Goal: Information Seeking & Learning: Learn about a topic

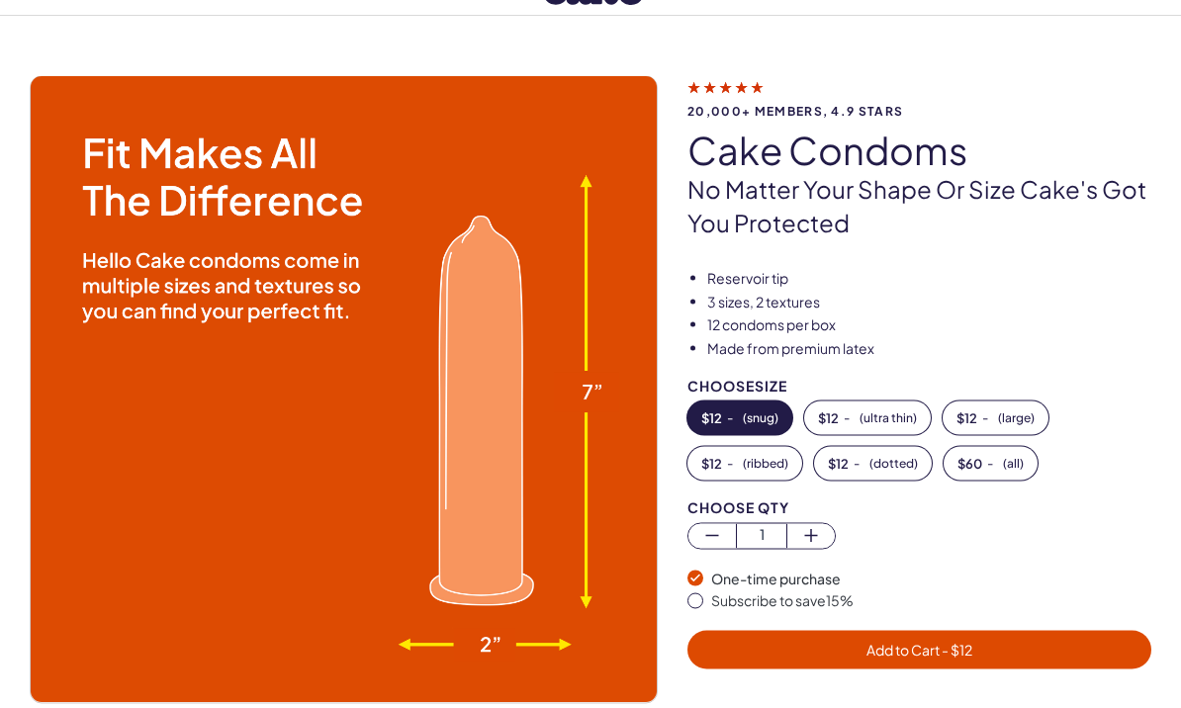
scroll to position [79, 0]
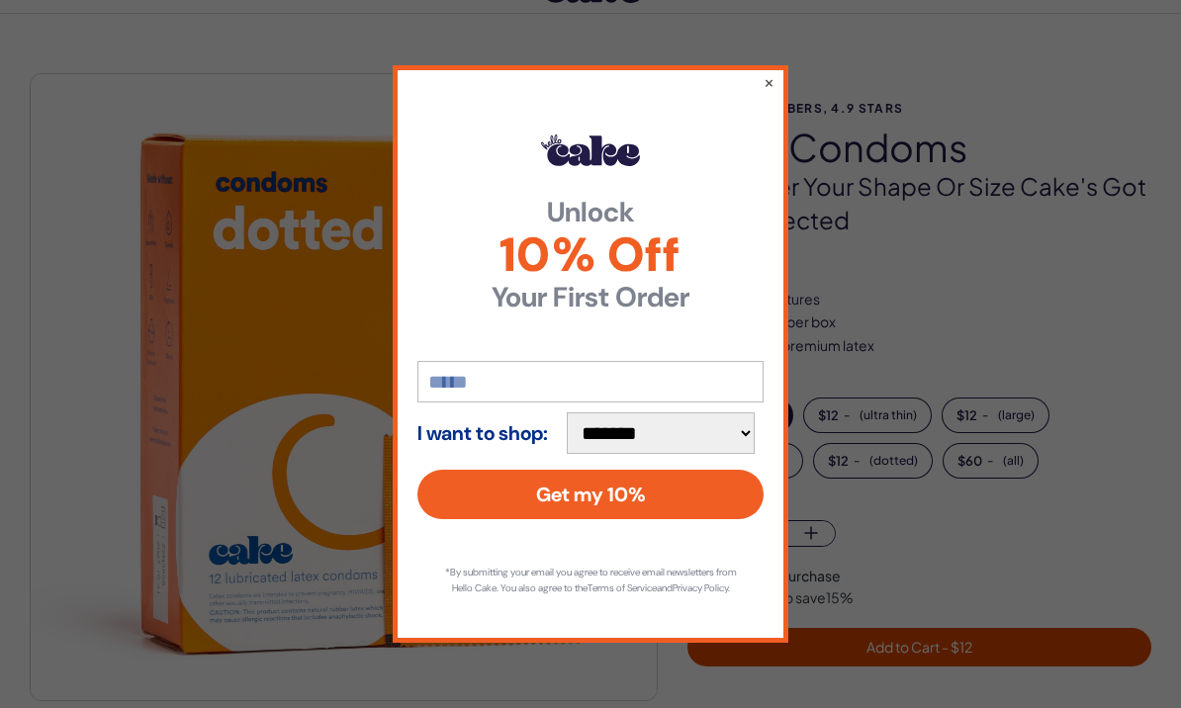
click at [765, 124] on div "**********" at bounding box center [591, 354] width 396 height 578
click at [764, 92] on button "×" at bounding box center [769, 82] width 11 height 20
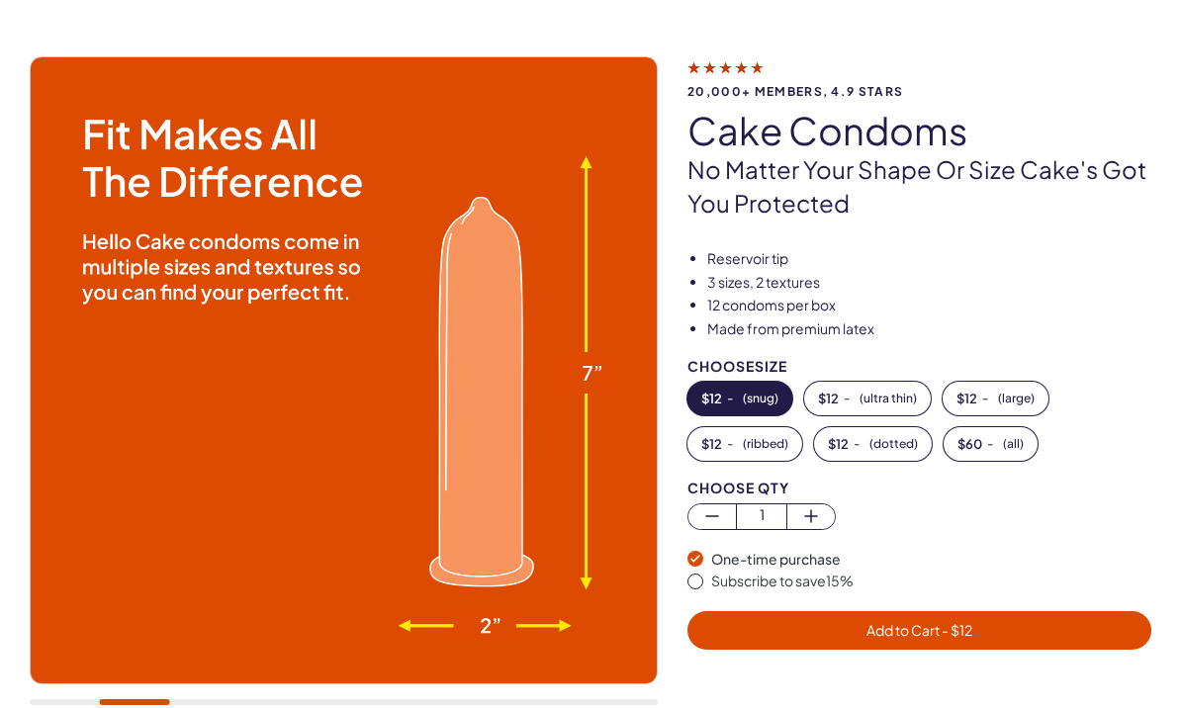
scroll to position [99, 0]
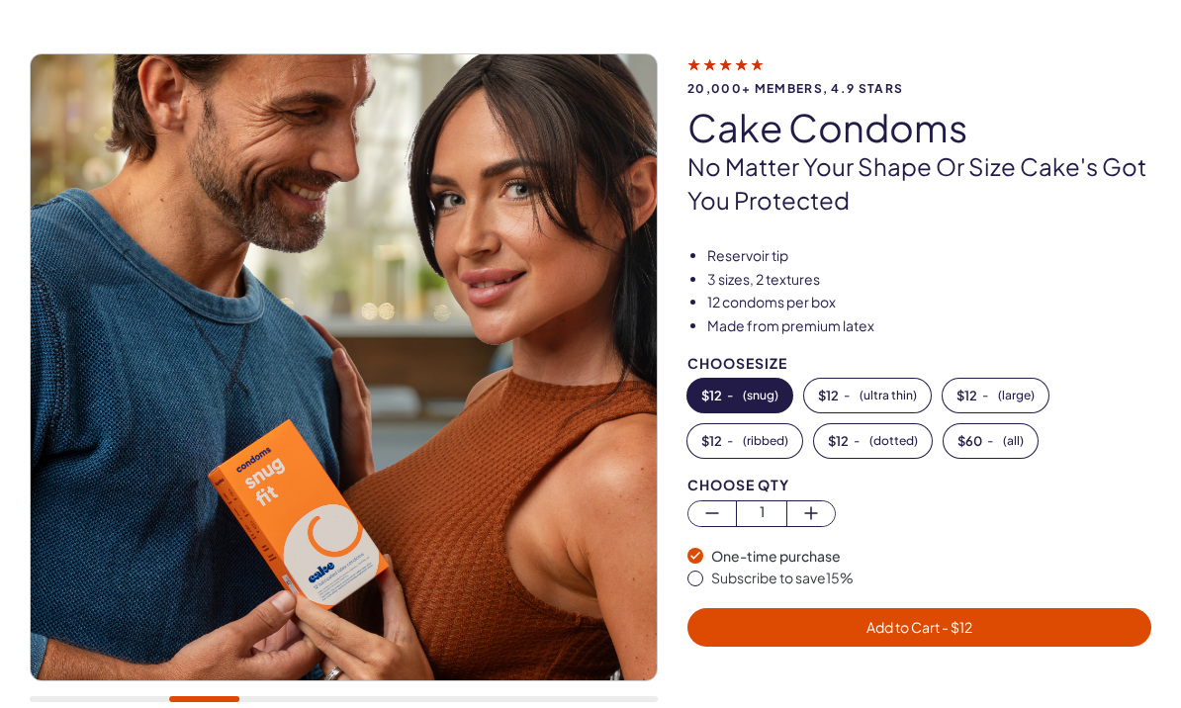
click at [876, 406] on button "$ 12 - ( ultra thin )" at bounding box center [867, 396] width 127 height 34
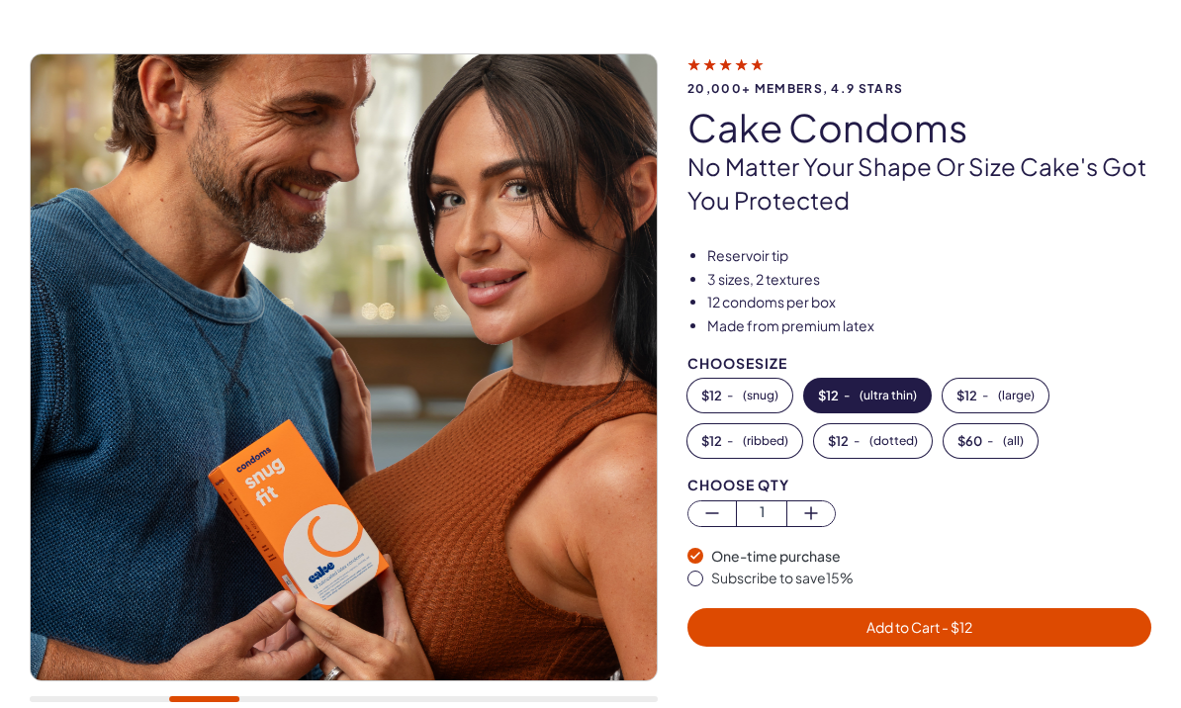
click at [1005, 408] on button "$ 12 - ( large )" at bounding box center [996, 396] width 106 height 34
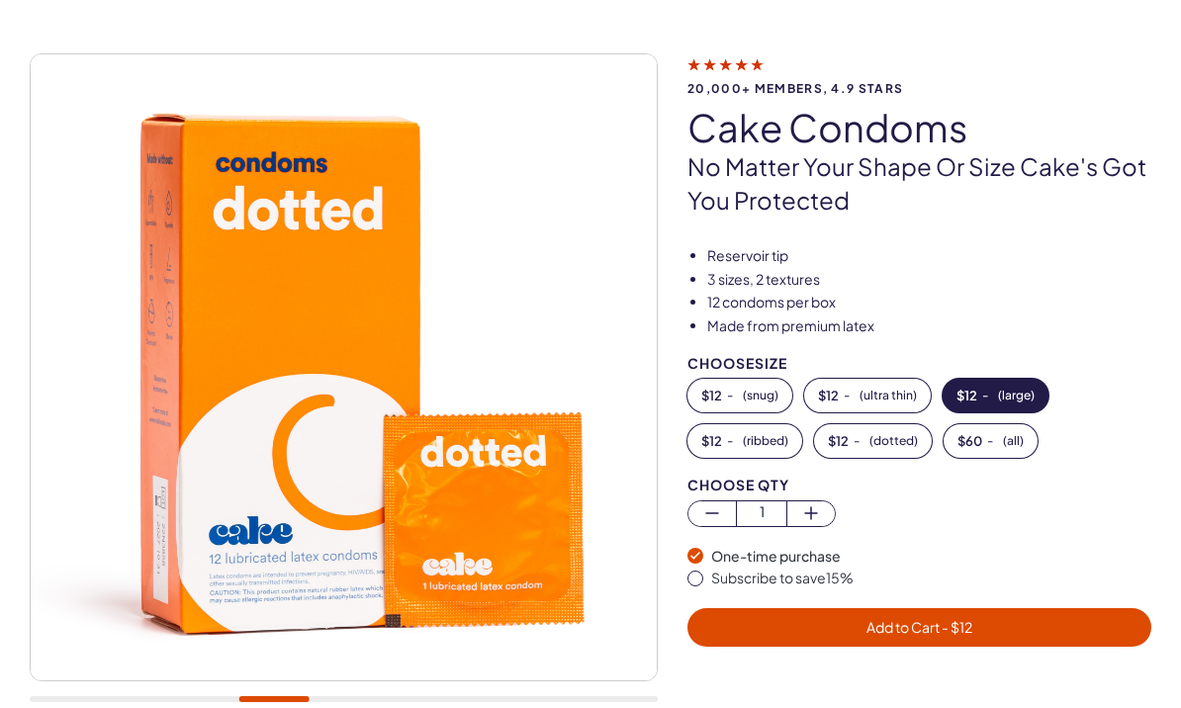
click at [771, 450] on button "$ 12 - ( ribbed )" at bounding box center [744, 441] width 115 height 34
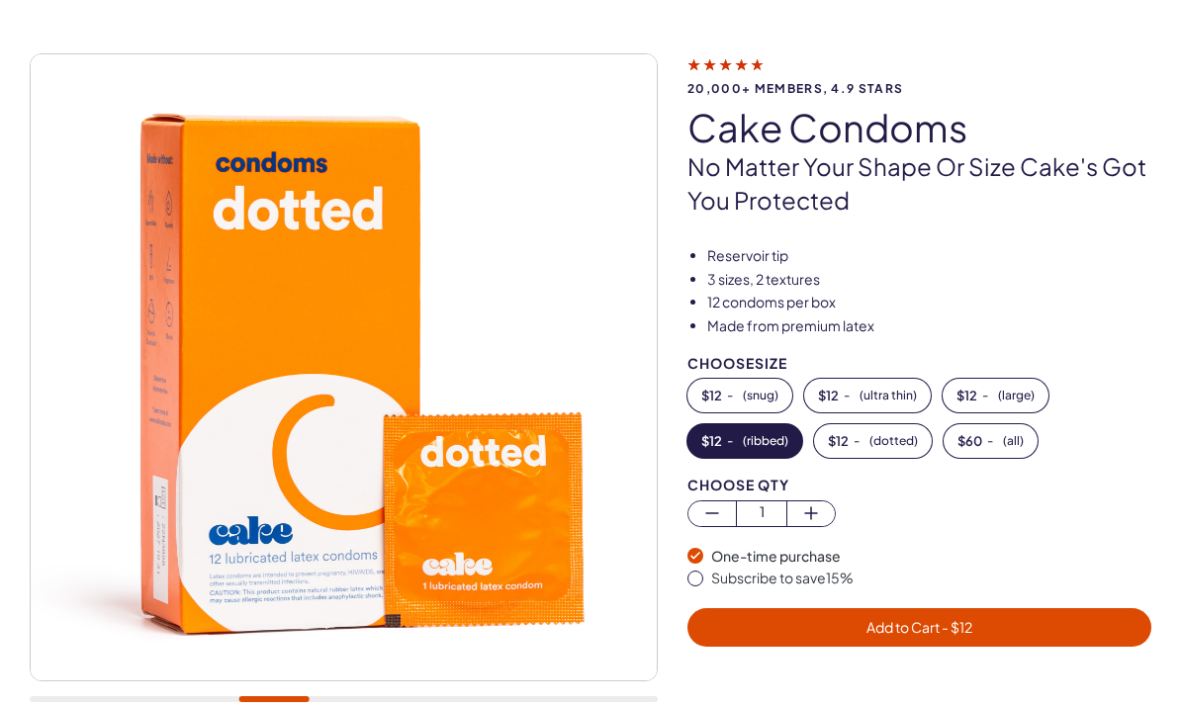
click at [884, 451] on button "$ 12 - ( dotted )" at bounding box center [873, 441] width 118 height 34
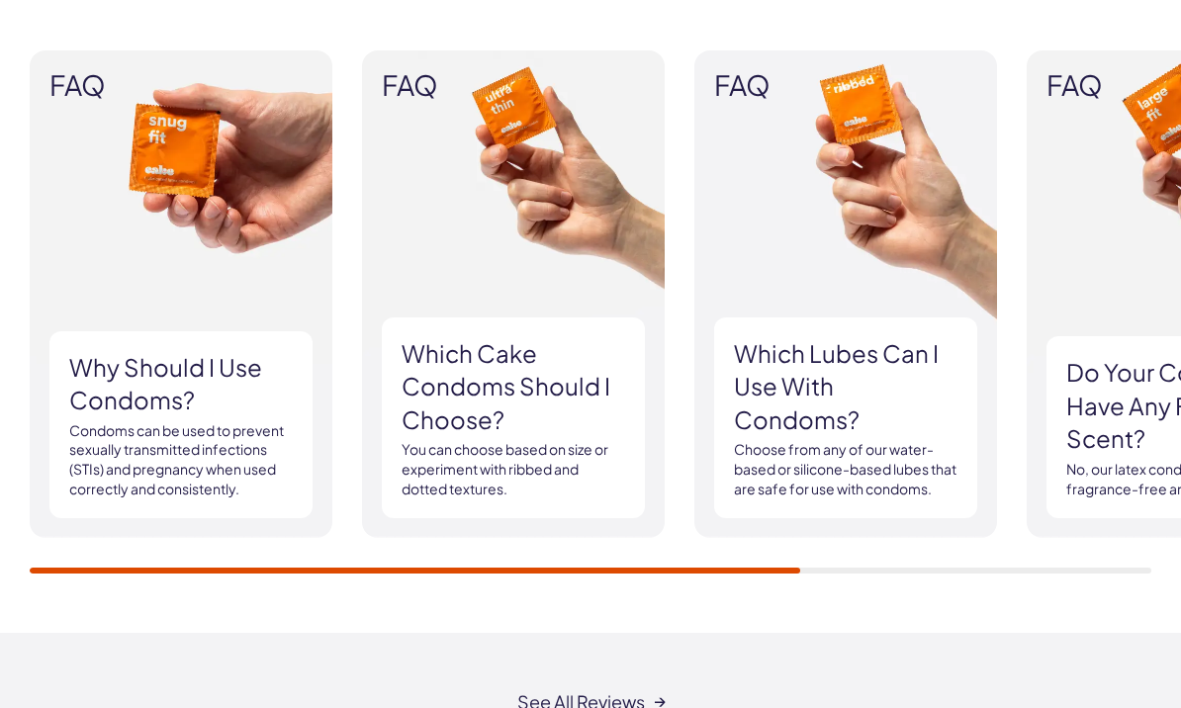
scroll to position [1977, 0]
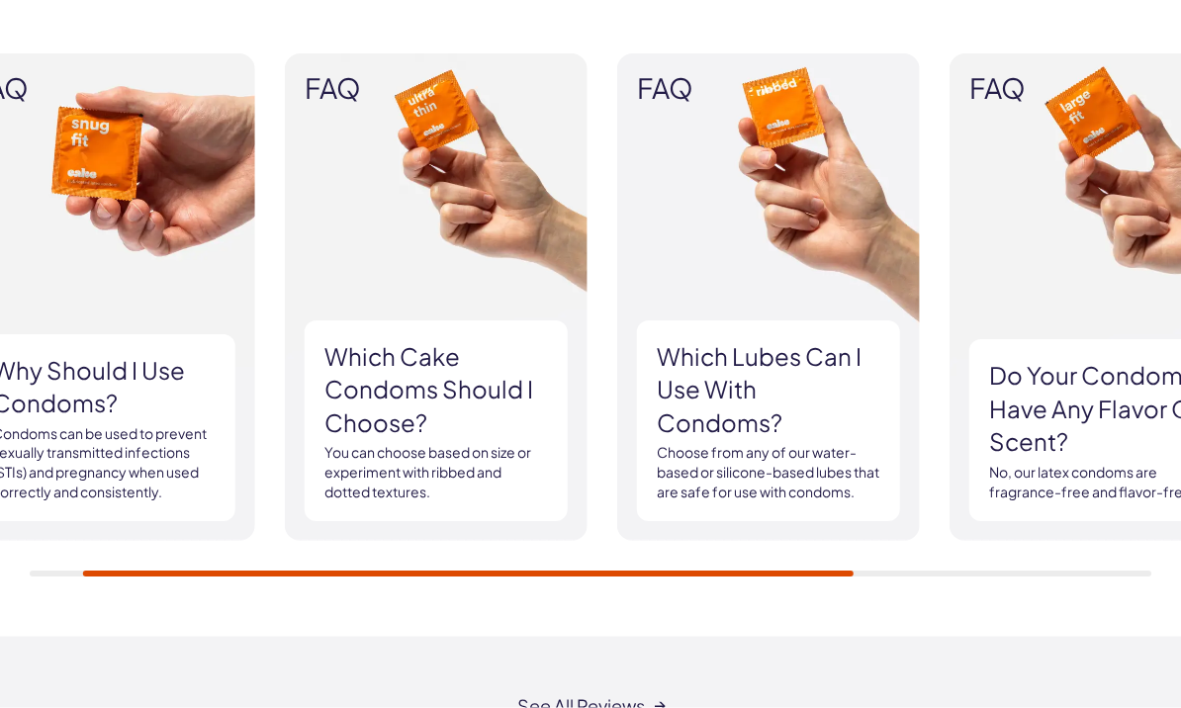
click at [568, 427] on img at bounding box center [436, 298] width 303 height 488
click at [521, 458] on p "You can choose based on size or experiment with ribbed and dotted textures." at bounding box center [436, 473] width 224 height 58
click at [508, 454] on p "You can choose based on size or experiment with ribbed and dotted textures." at bounding box center [436, 473] width 224 height 58
click at [482, 302] on img at bounding box center [436, 298] width 303 height 488
click at [328, 97] on span "FAQ" at bounding box center [436, 89] width 263 height 31
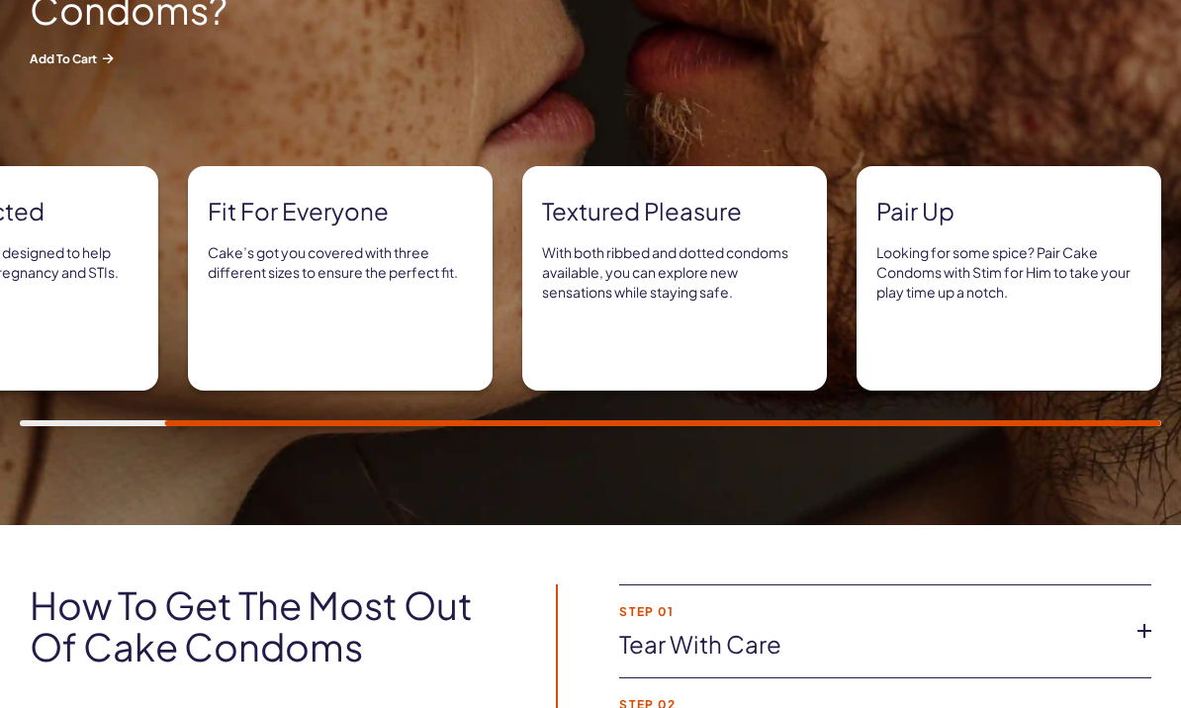
scroll to position [1032, 0]
click at [420, 271] on p "Cake’s got you covered with three different sizes to ensure the perfect fit." at bounding box center [340, 263] width 265 height 39
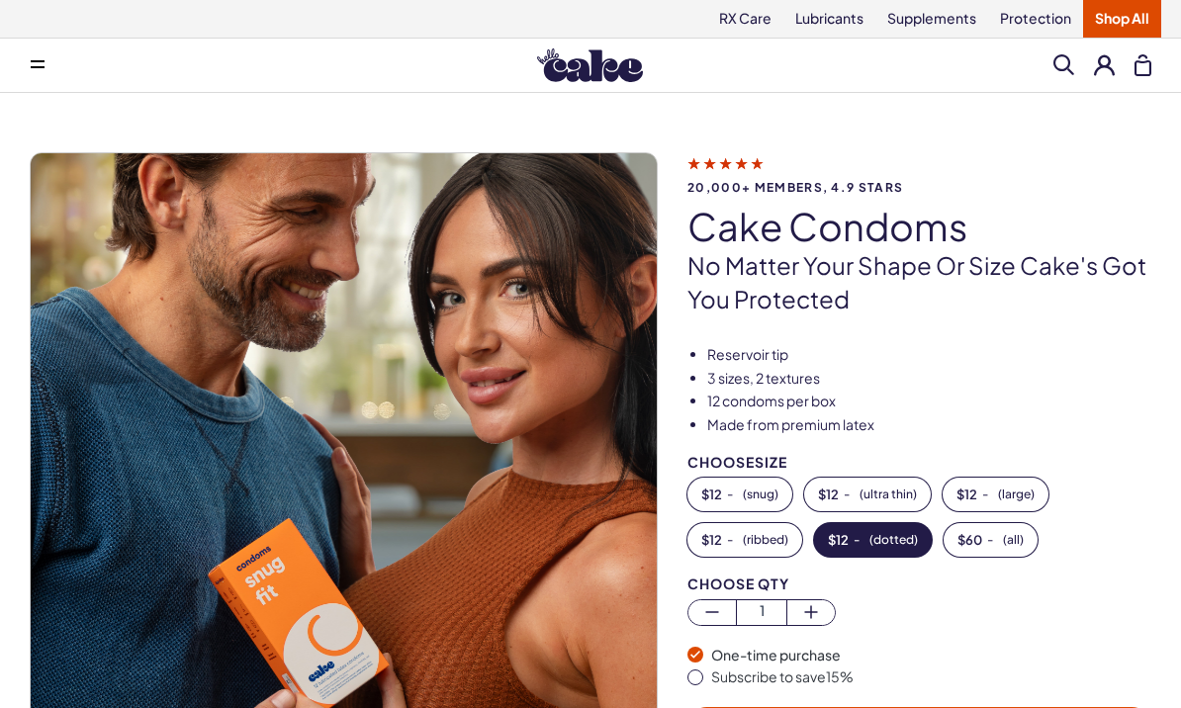
scroll to position [21, 0]
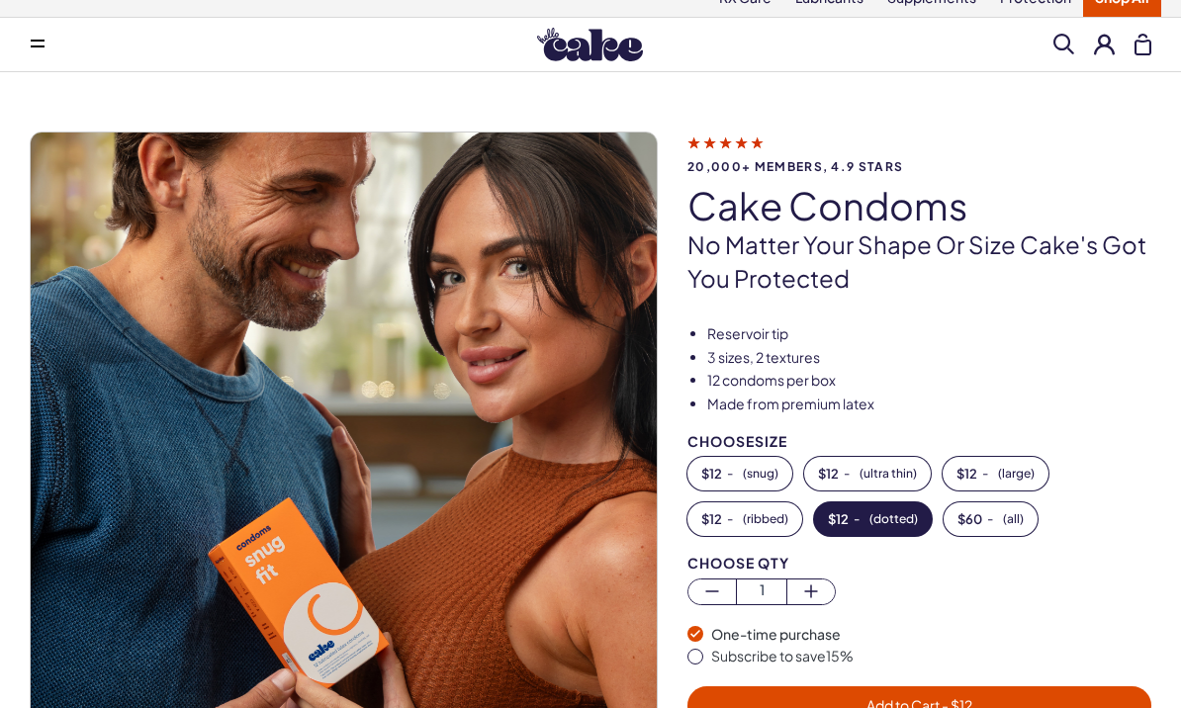
click at [940, 228] on p "No matter your shape or size Cake's got you protected" at bounding box center [919, 261] width 464 height 66
click at [872, 188] on h1 "Cake Condoms" at bounding box center [919, 206] width 464 height 42
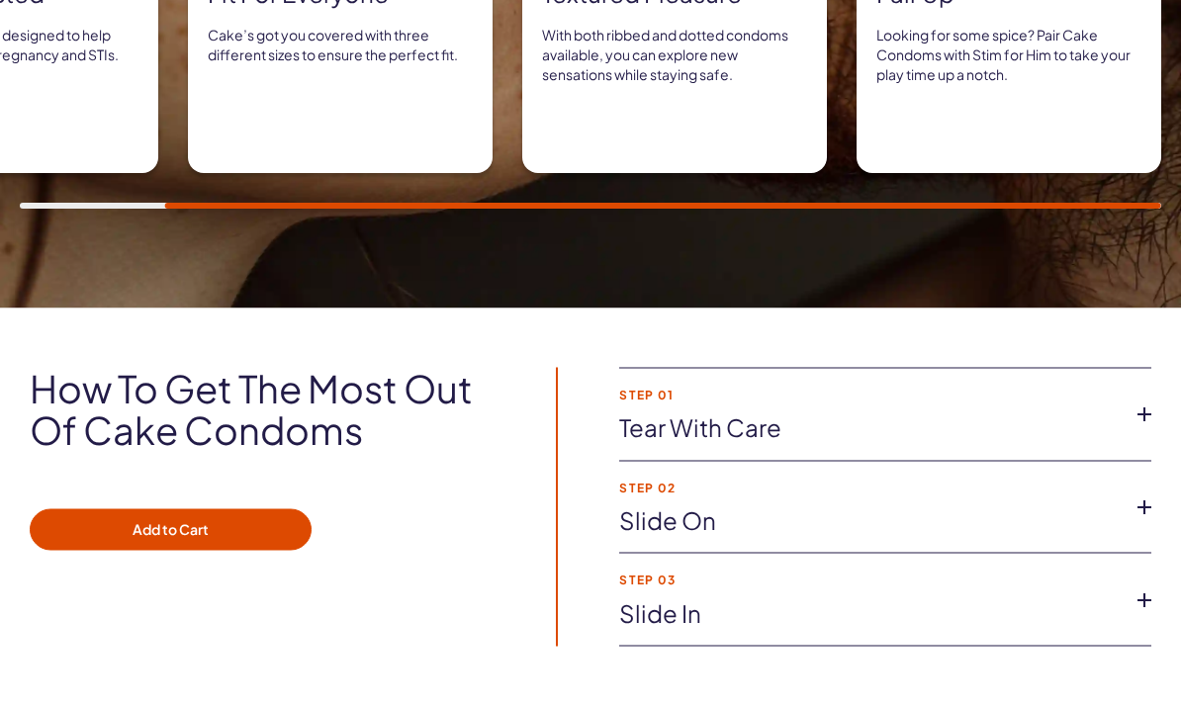
scroll to position [1309, 0]
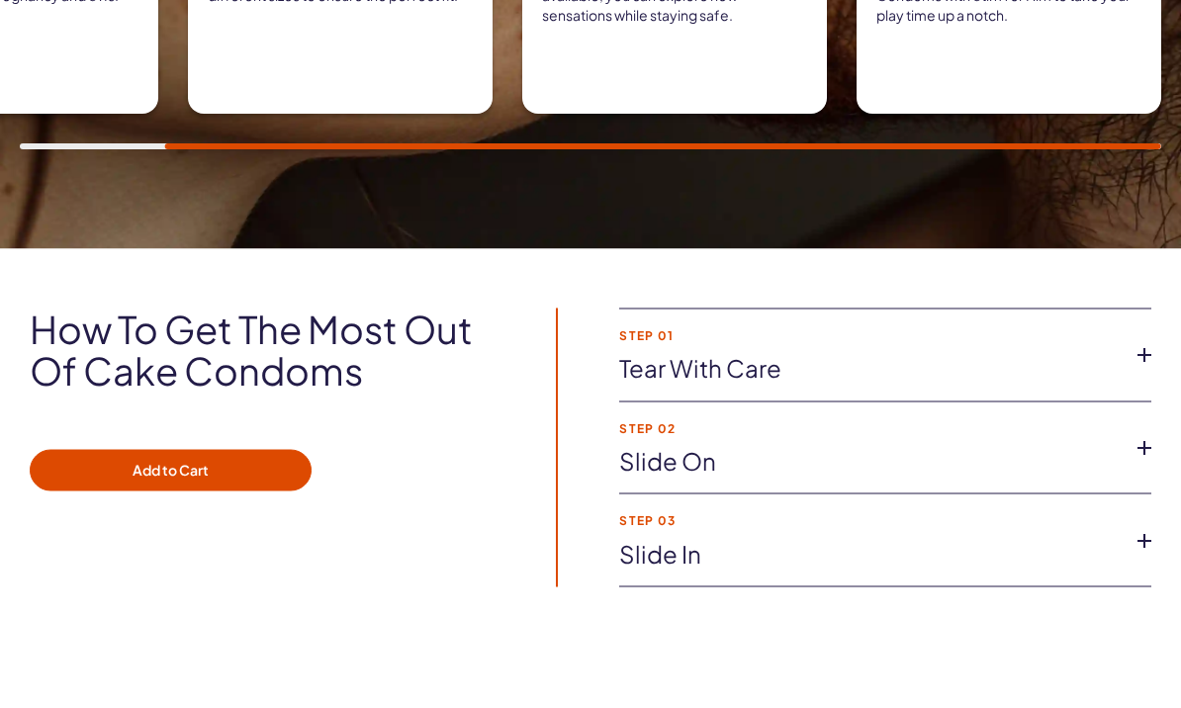
click at [821, 380] on link "Tear with Care" at bounding box center [869, 369] width 501 height 34
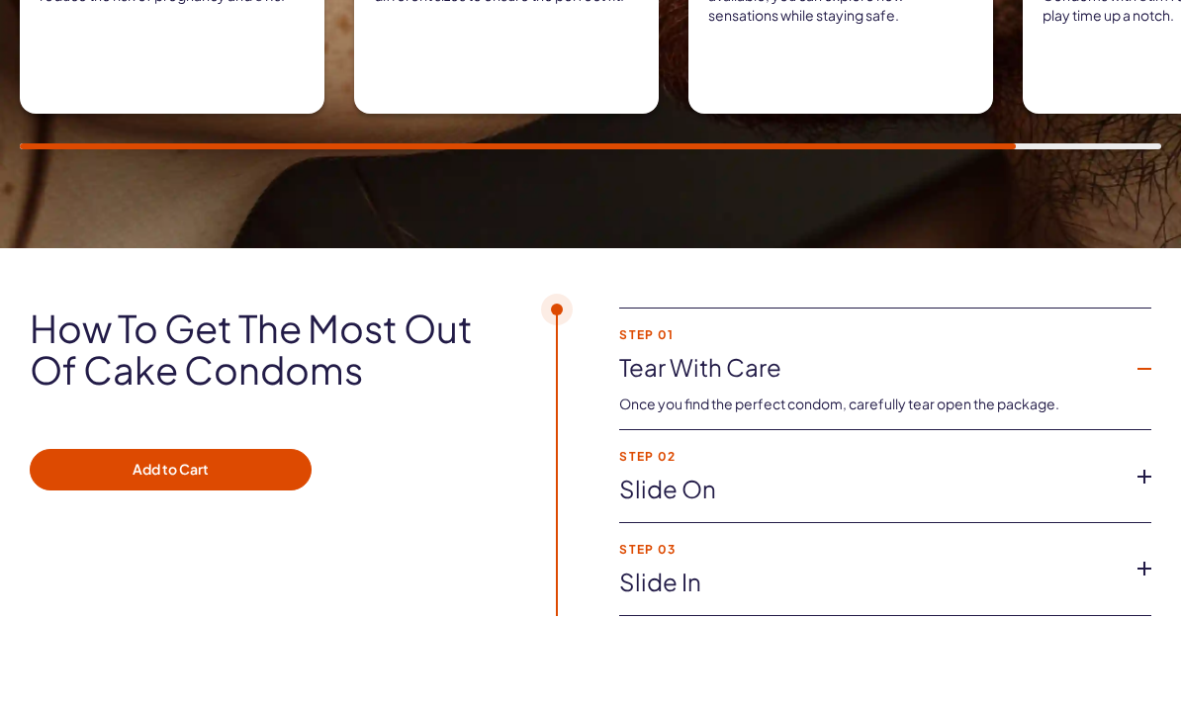
click at [742, 501] on link "Slide on" at bounding box center [869, 490] width 501 height 34
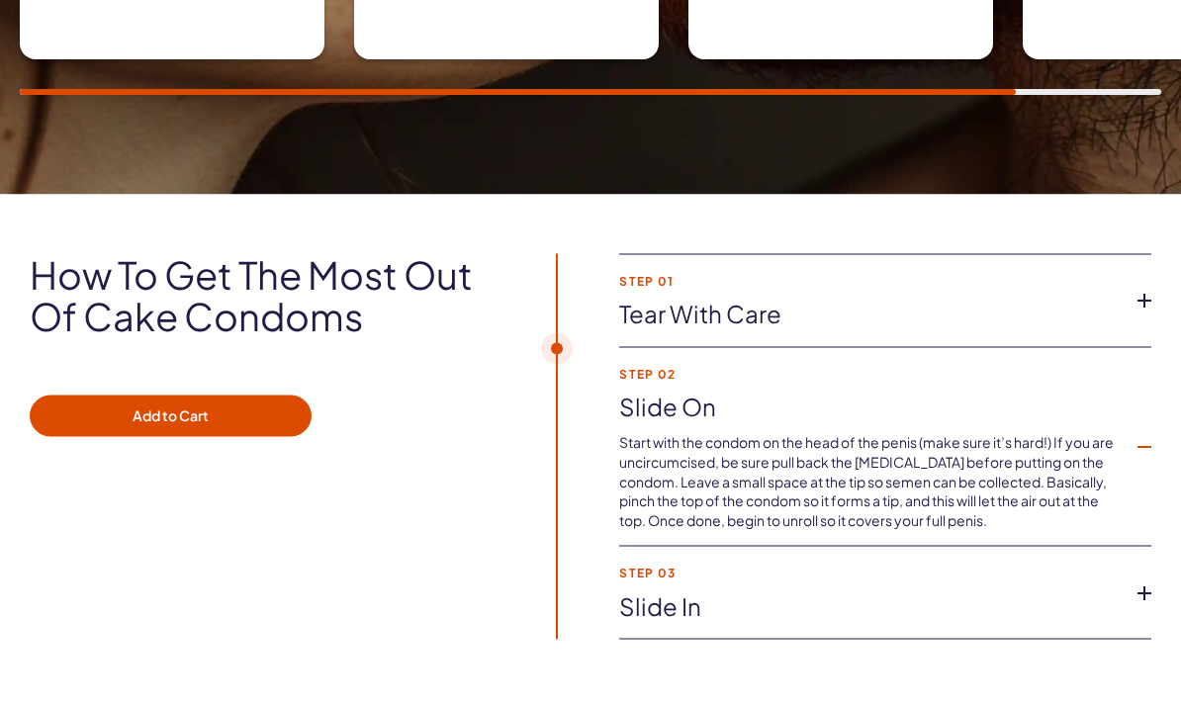
scroll to position [1379, 0]
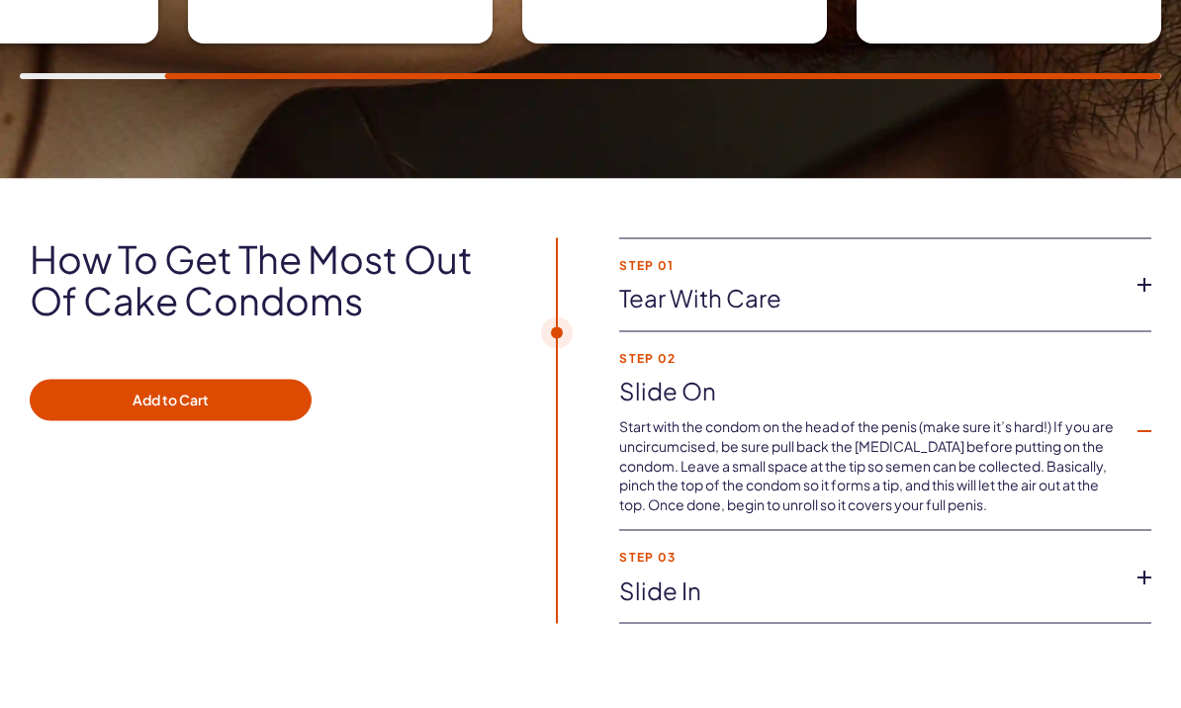
click at [917, 585] on link "Slide in" at bounding box center [869, 592] width 501 height 34
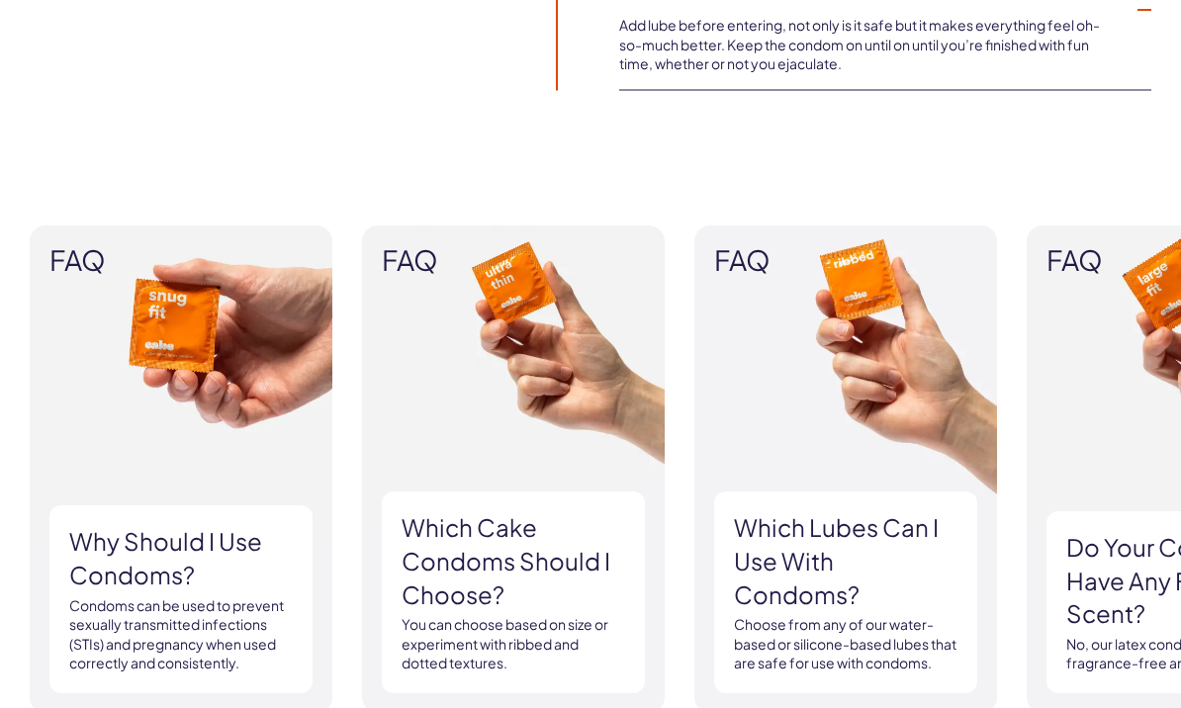
scroll to position [1875, 0]
click at [556, 554] on h3 "Which Cake Condoms should I choose?" at bounding box center [514, 560] width 224 height 100
click at [584, 404] on img at bounding box center [513, 469] width 303 height 488
click at [567, 591] on h3 "Which Cake Condoms should I choose?" at bounding box center [514, 560] width 224 height 100
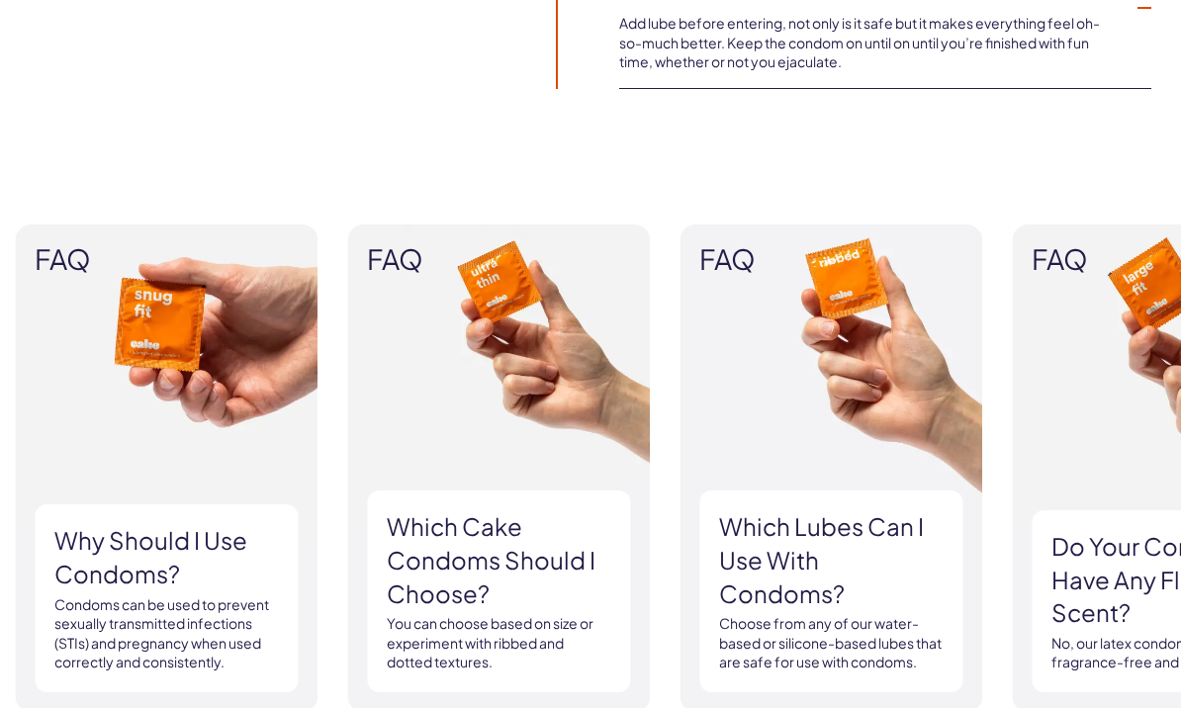
click at [571, 388] on img at bounding box center [498, 469] width 303 height 488
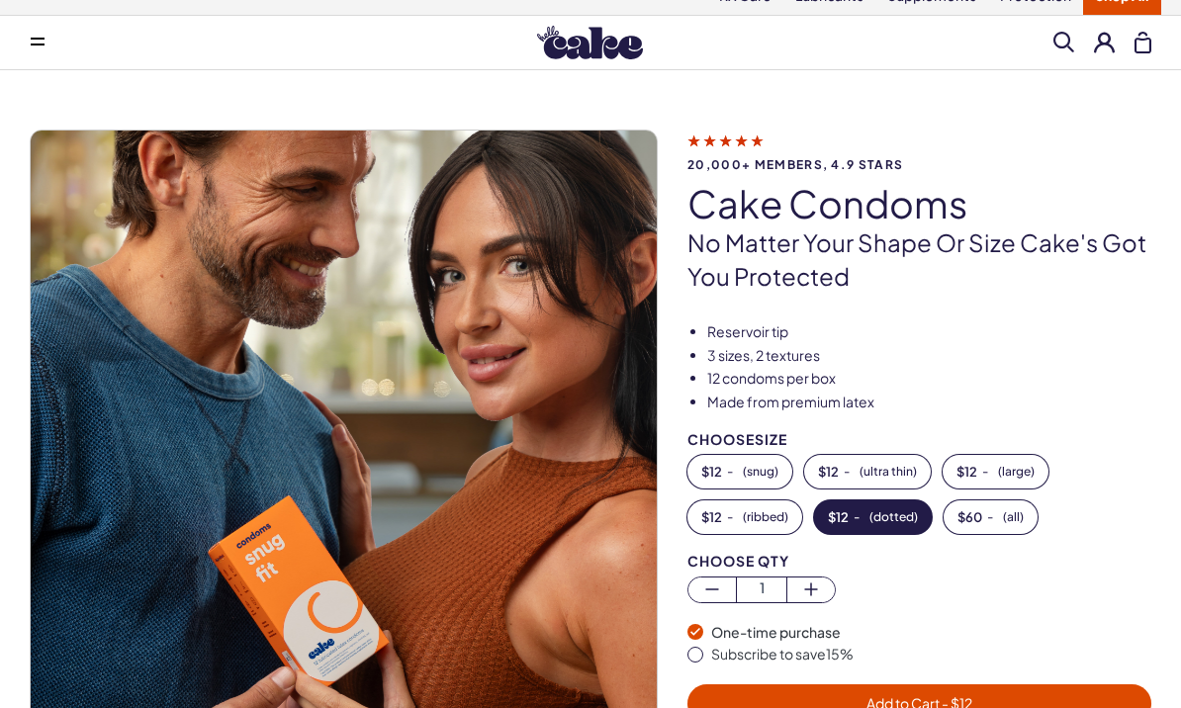
scroll to position [0, 0]
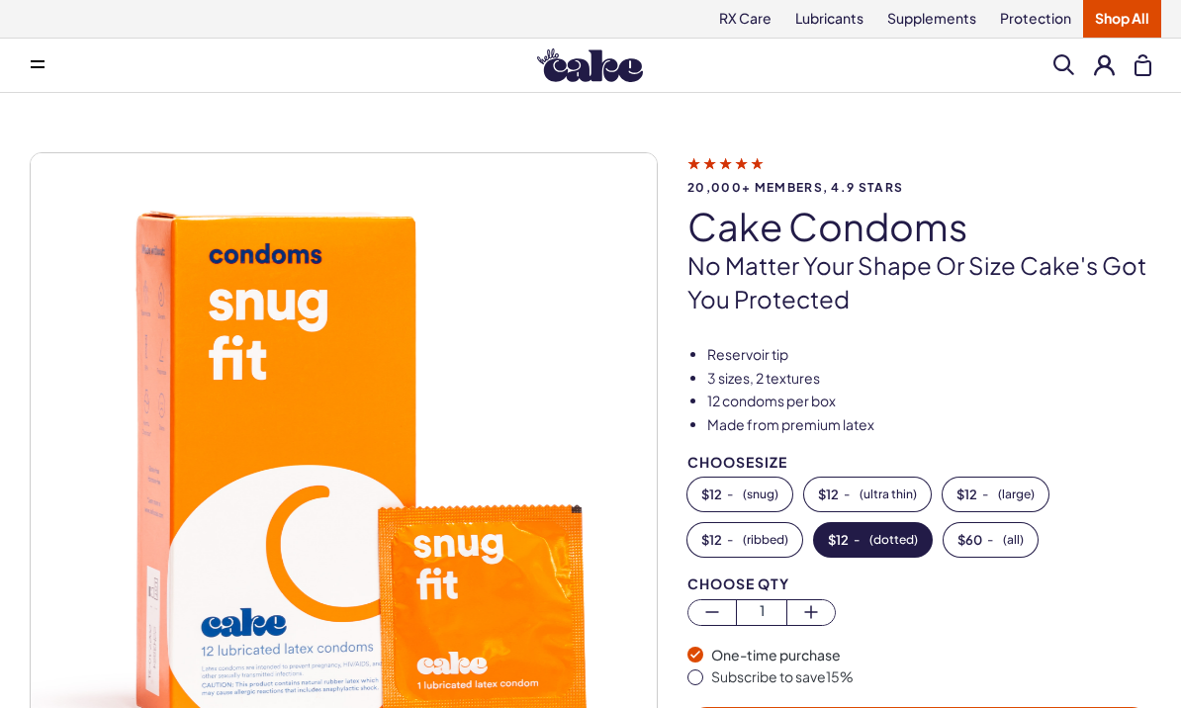
click at [805, 383] on li "3 sizes, 2 textures" at bounding box center [929, 379] width 444 height 20
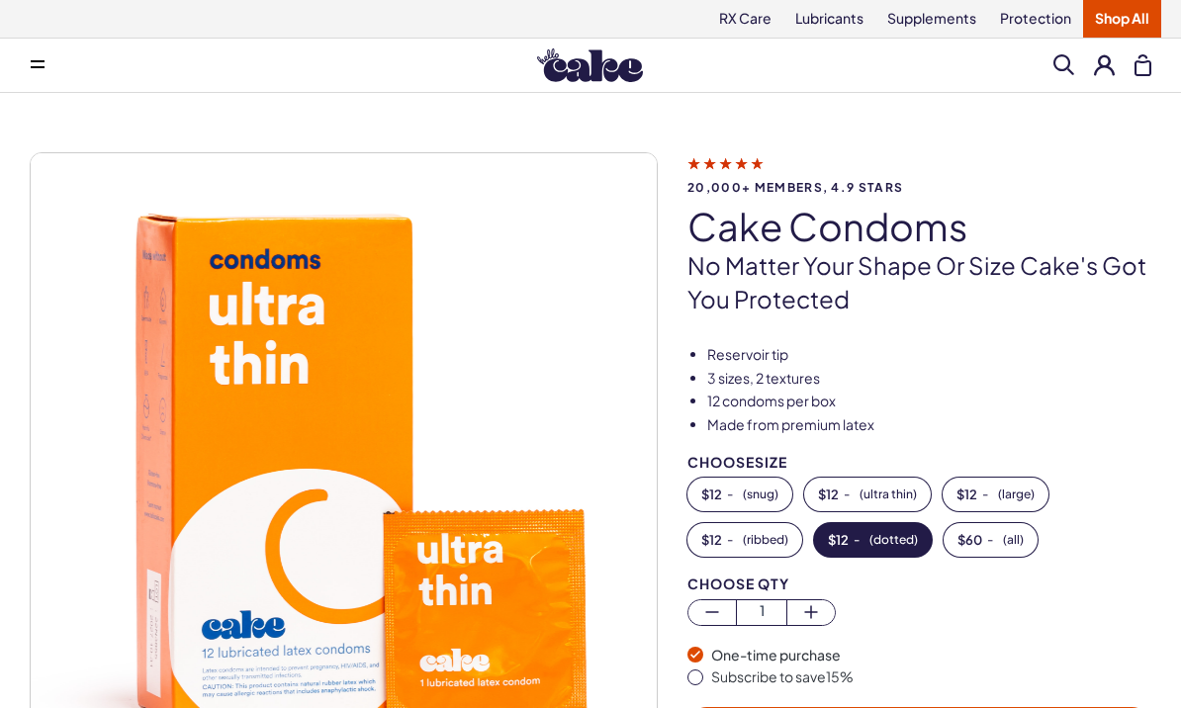
scroll to position [46, 0]
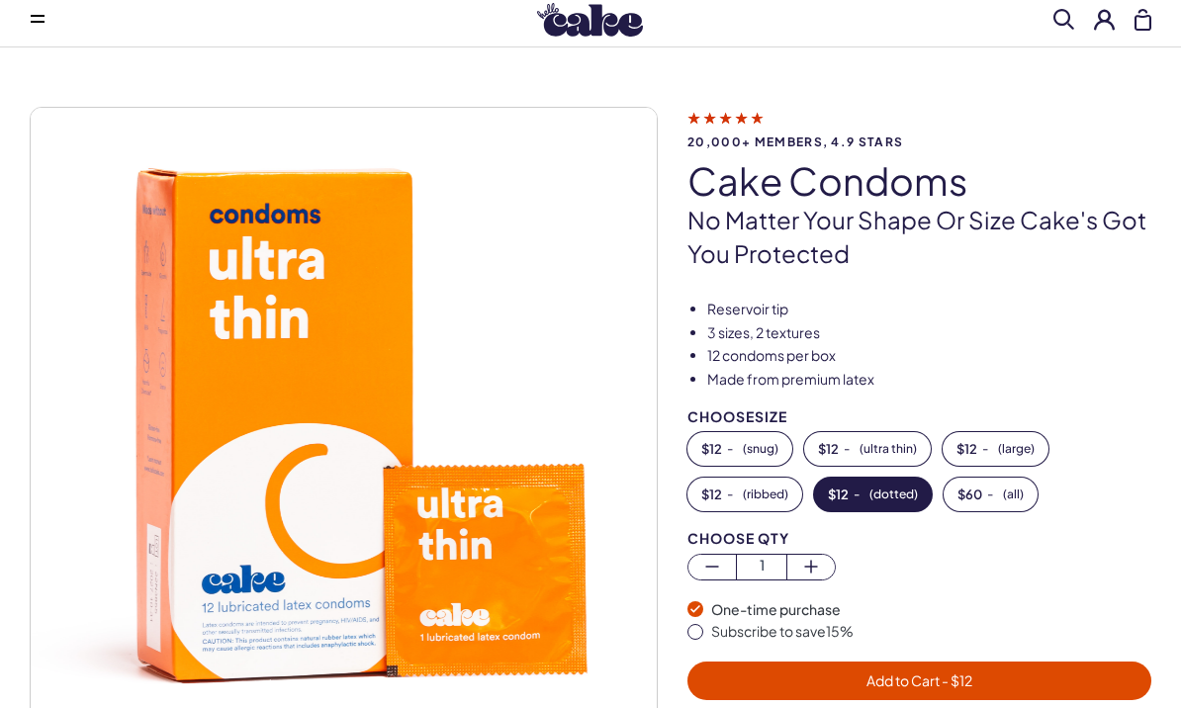
click at [887, 459] on button "$ 12 - ( ultra thin )" at bounding box center [867, 449] width 127 height 34
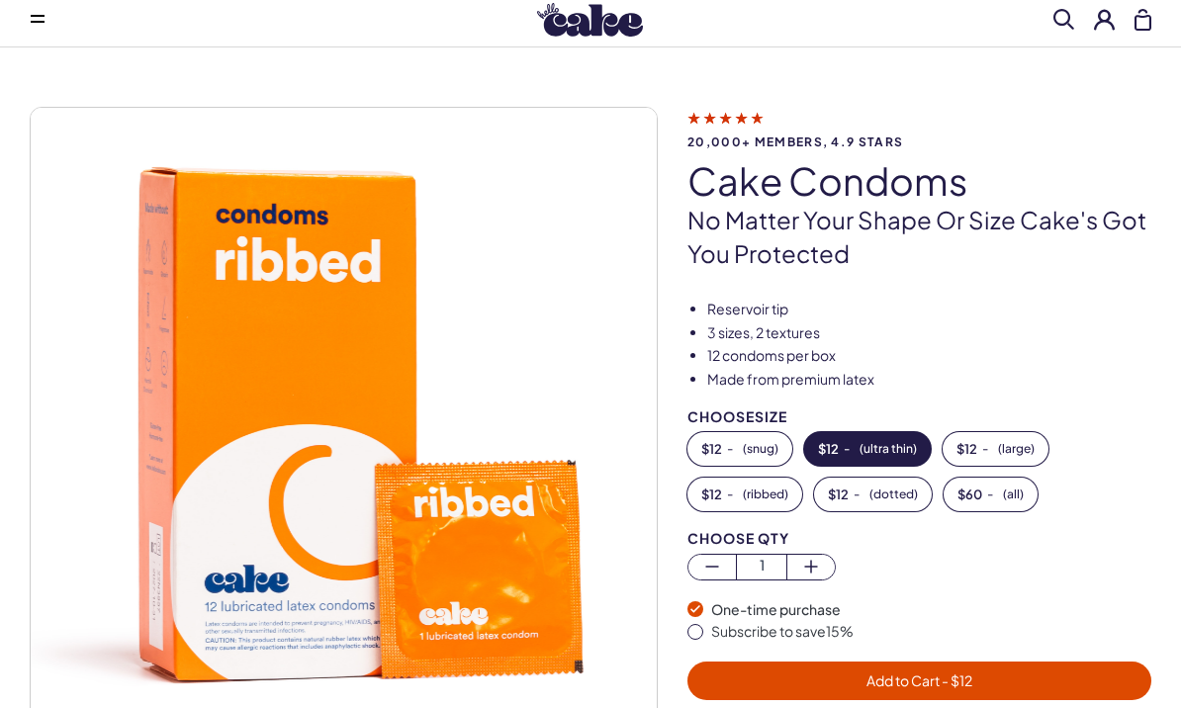
click at [755, 455] on button "$ 12 - ( snug )" at bounding box center [739, 449] width 105 height 34
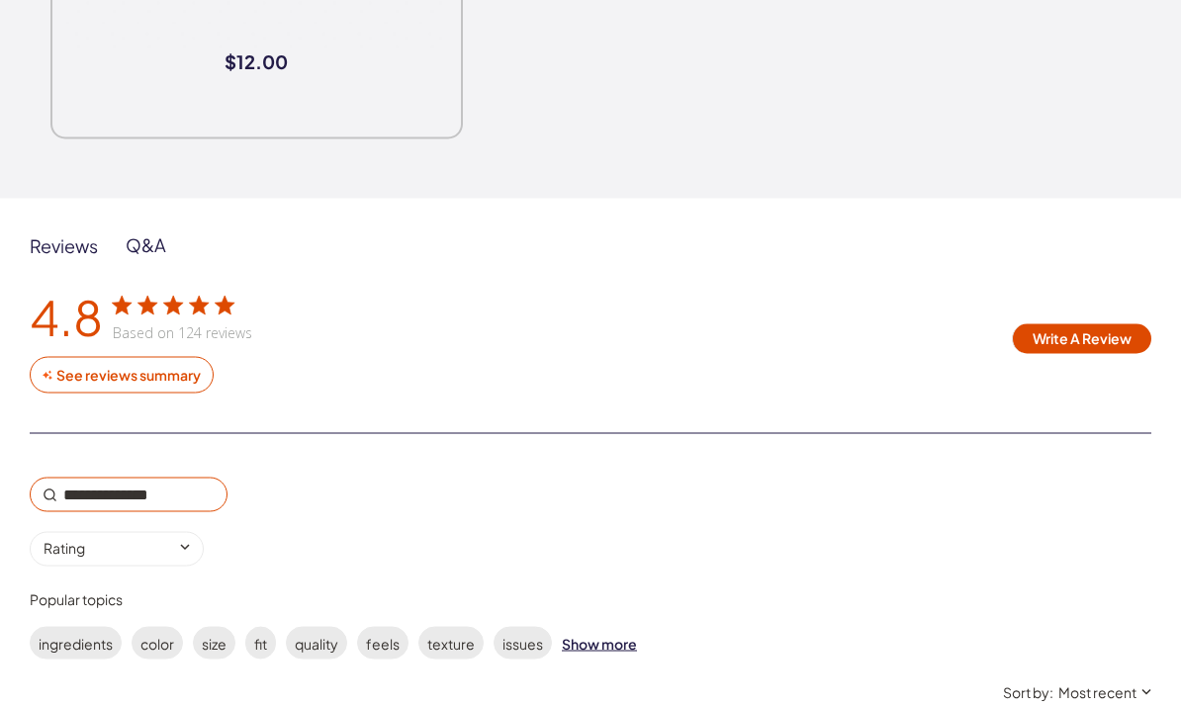
scroll to position [3226, 0]
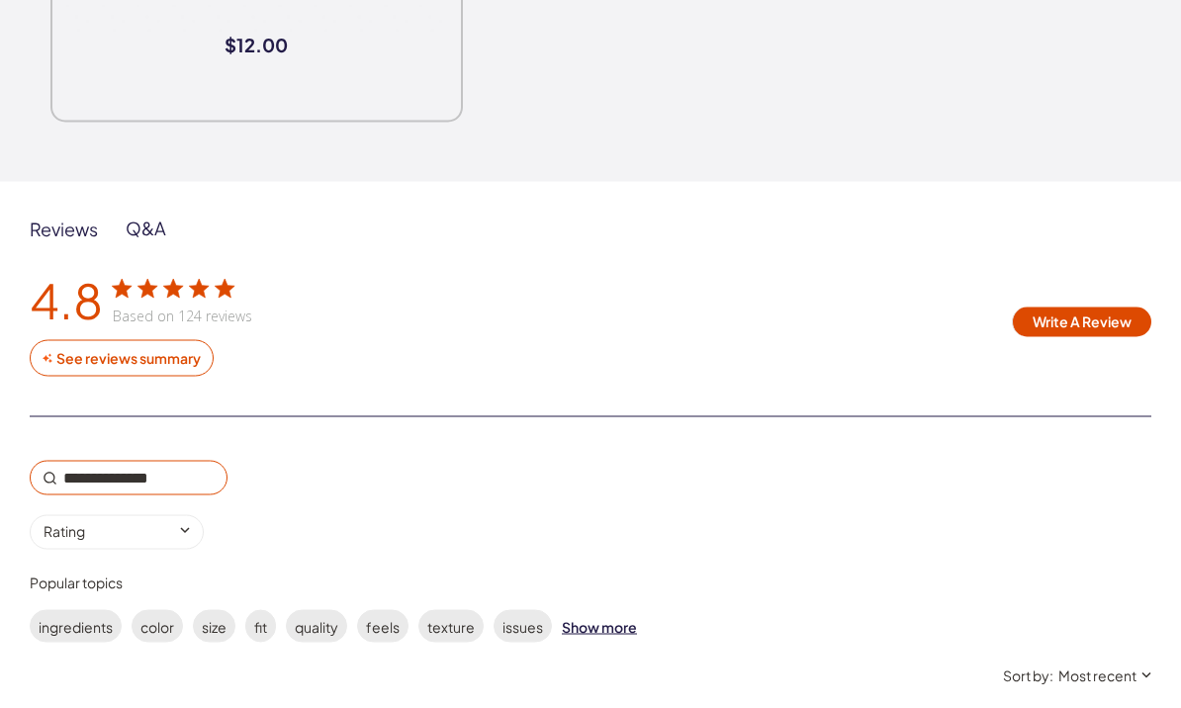
click at [147, 231] on div "Q&A" at bounding box center [146, 229] width 41 height 24
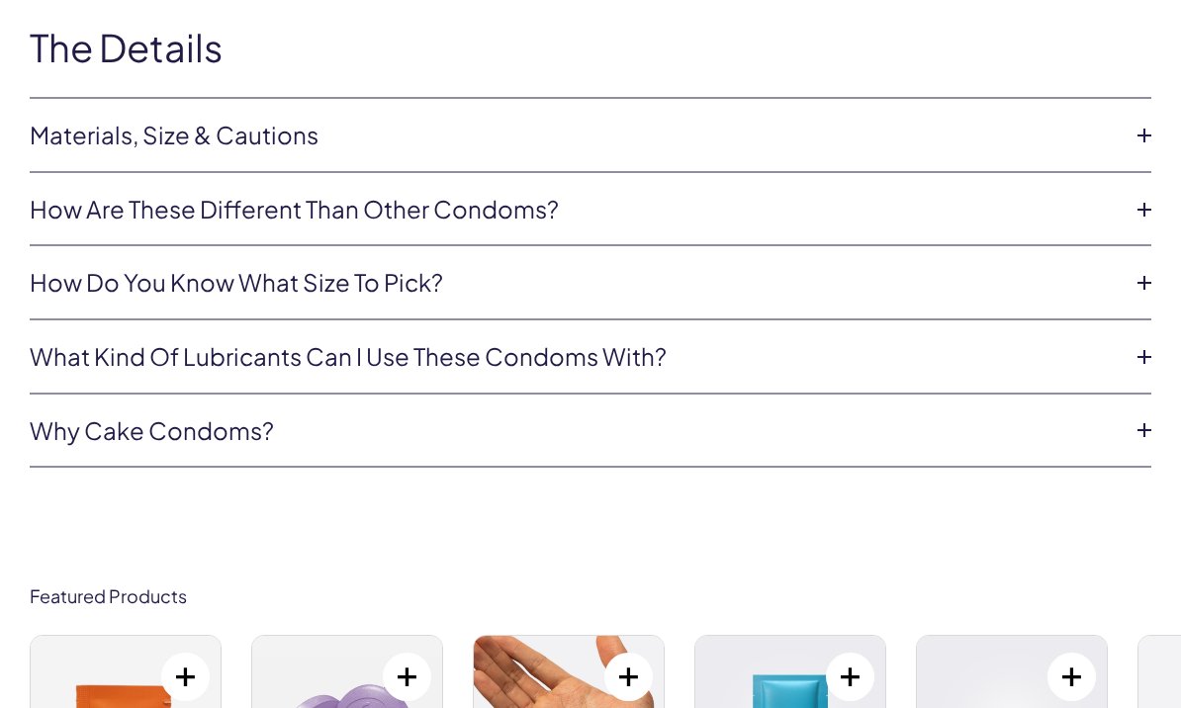
scroll to position [4887, 0]
click at [858, 265] on link "How do you know what size to pick?" at bounding box center [575, 282] width 1090 height 34
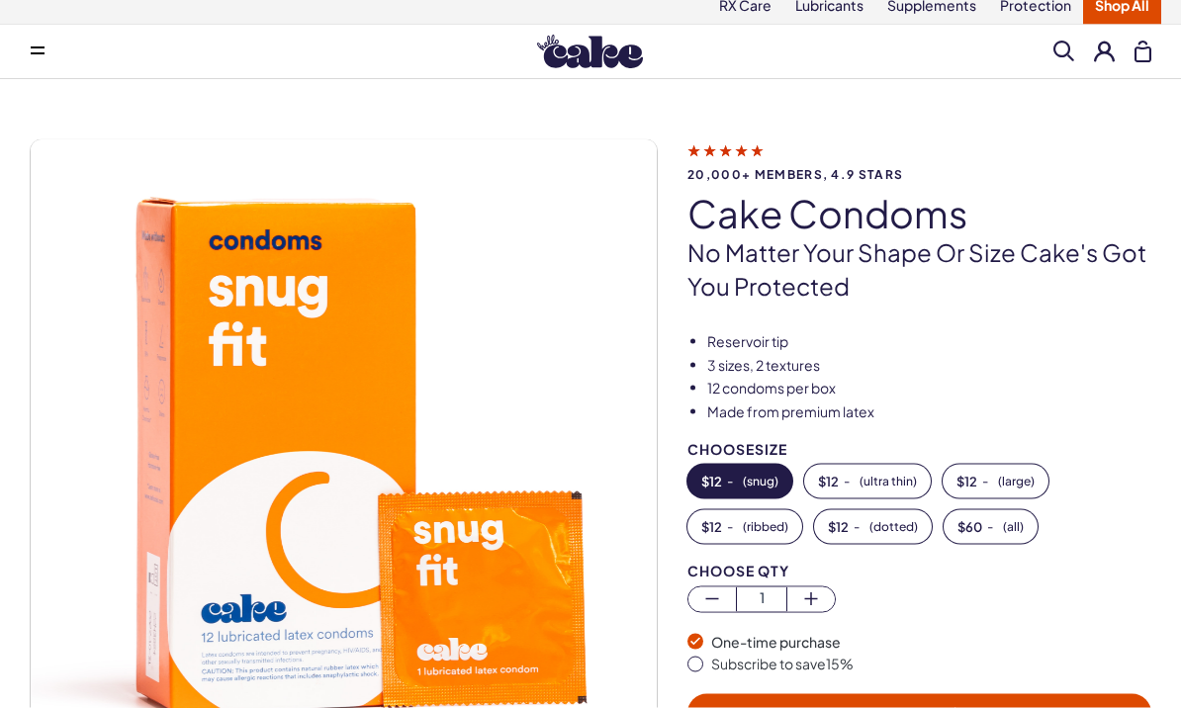
scroll to position [0, 0]
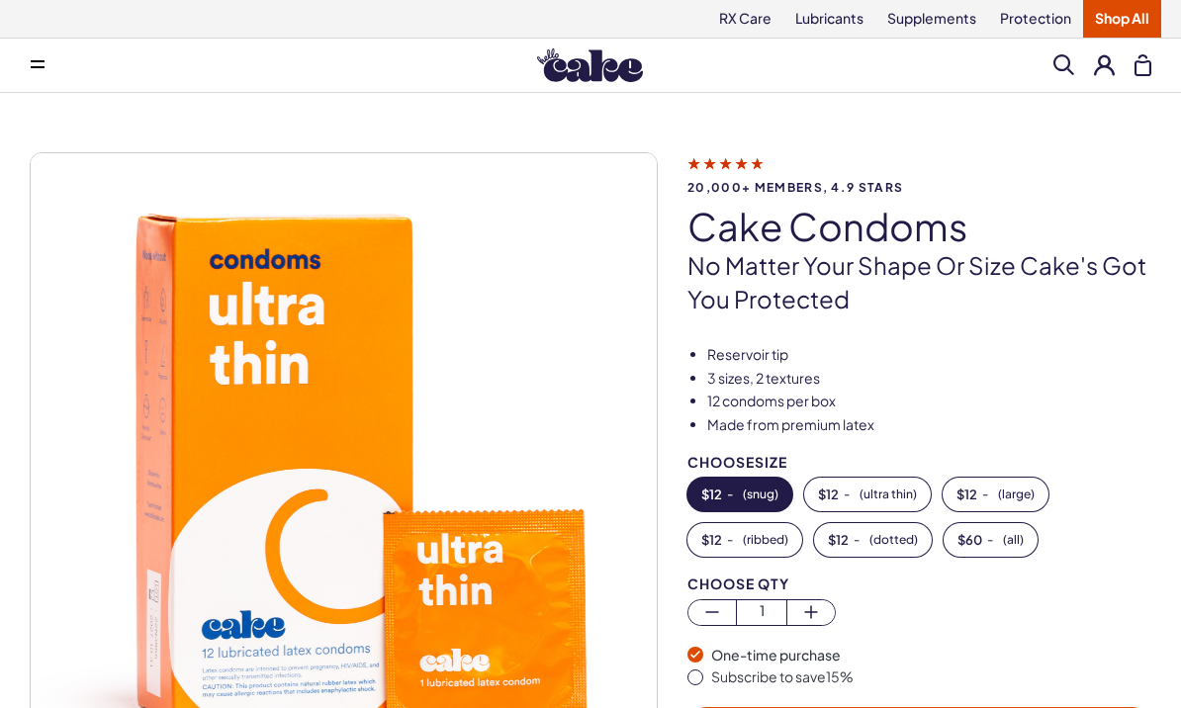
click at [20, 63] on button at bounding box center [38, 66] width 40 height 40
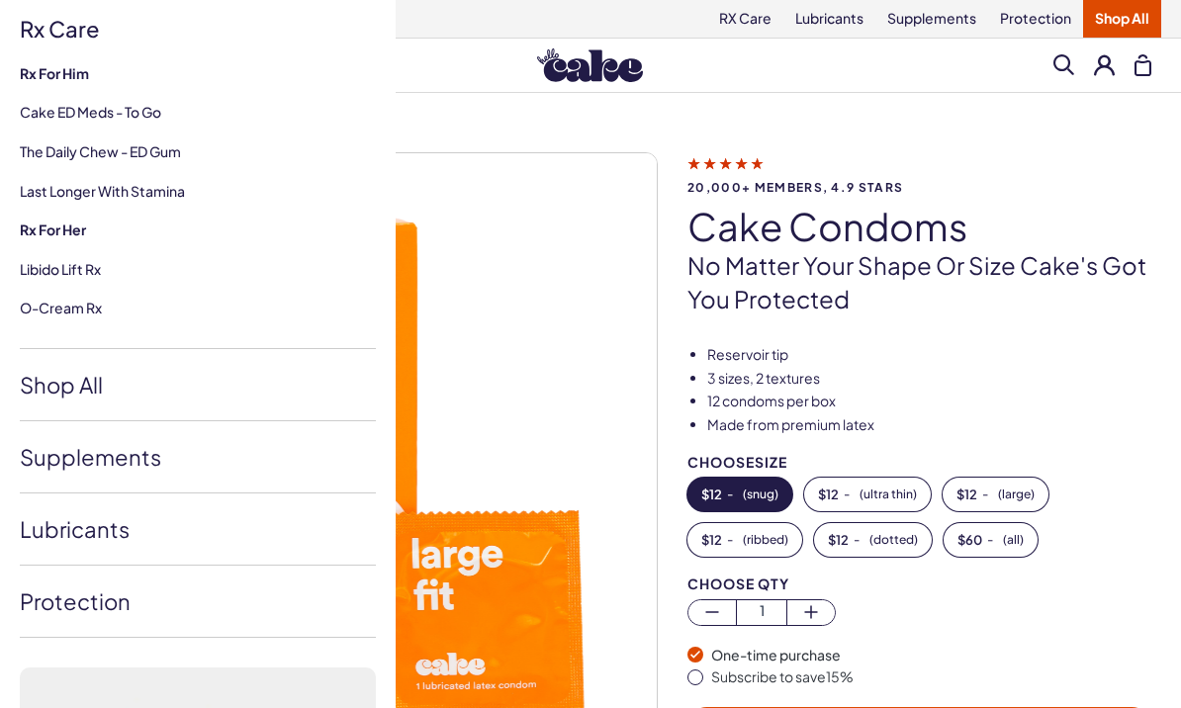
scroll to position [265, 0]
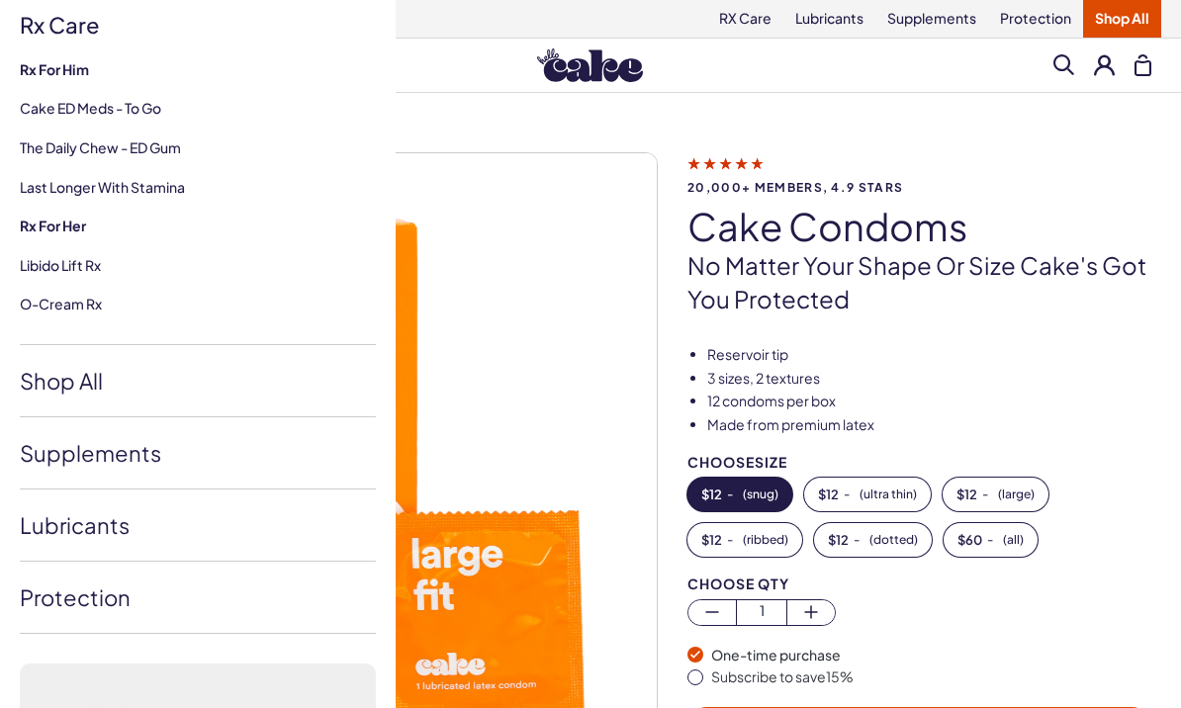
click at [274, 606] on link "Protection" at bounding box center [198, 597] width 356 height 71
